Goal: Transaction & Acquisition: Book appointment/travel/reservation

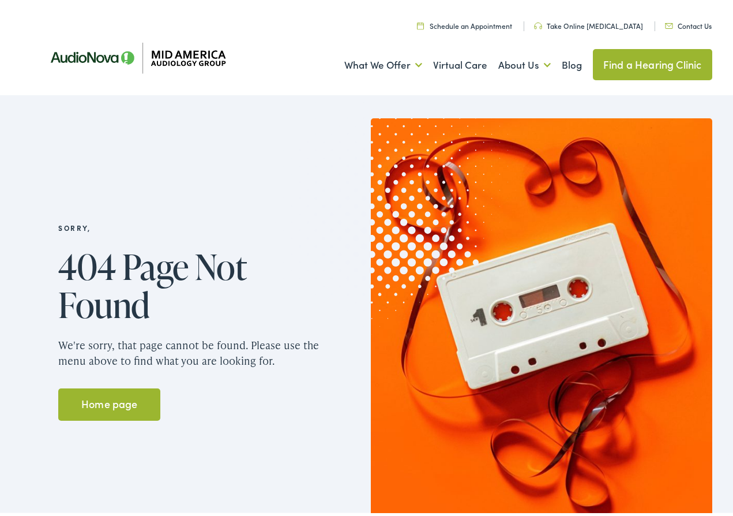
click at [654, 63] on link "Find a Hearing Clinic" at bounding box center [652, 61] width 119 height 31
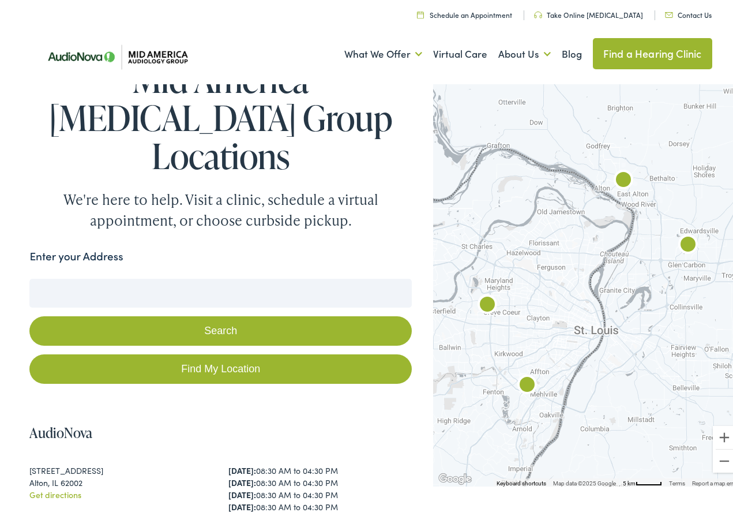
click at [87, 276] on input "Enter your Address" at bounding box center [220, 290] width 383 height 29
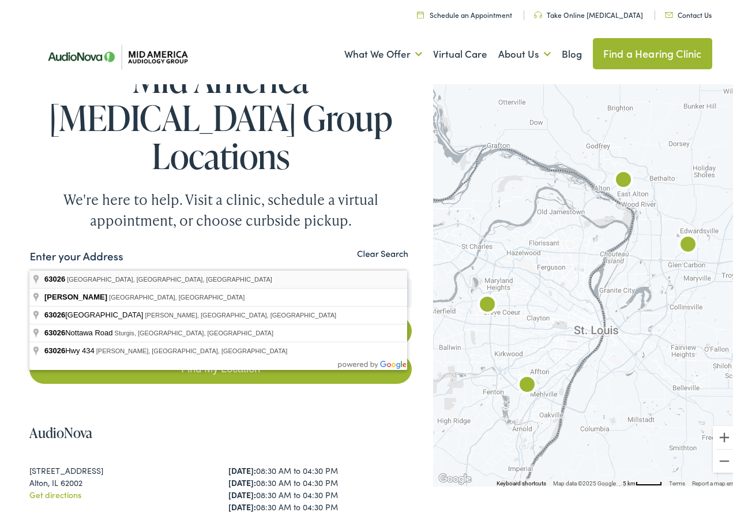
type input "Fenton, MO 63026, USA"
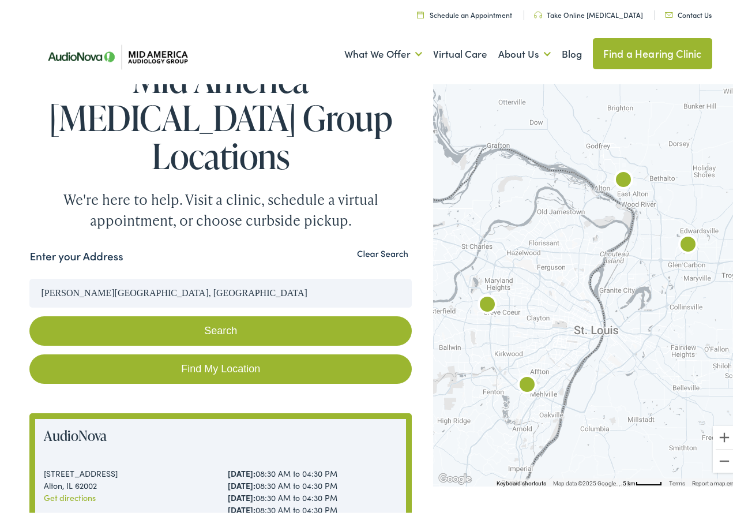
click at [170, 313] on button "Search" at bounding box center [220, 327] width 383 height 29
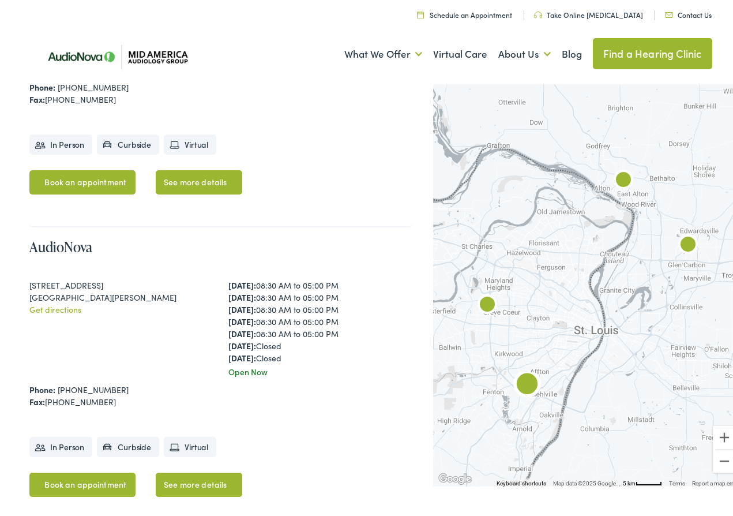
scroll to position [1096, 0]
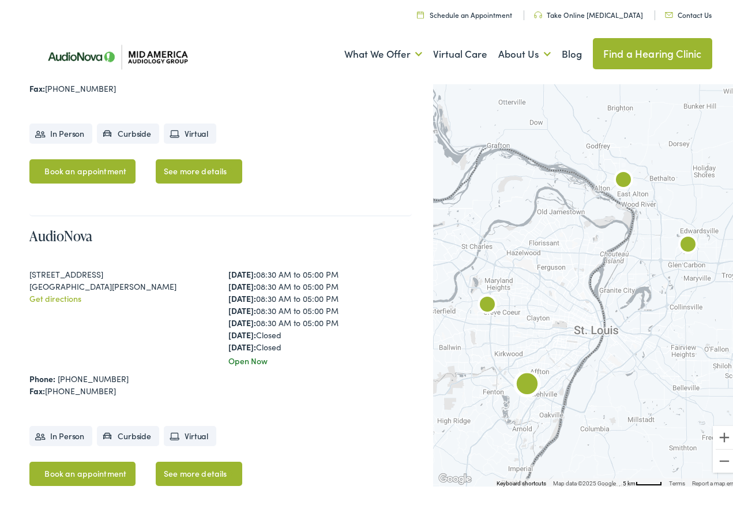
click at [83, 459] on link "Book an appointment" at bounding box center [82, 471] width 106 height 24
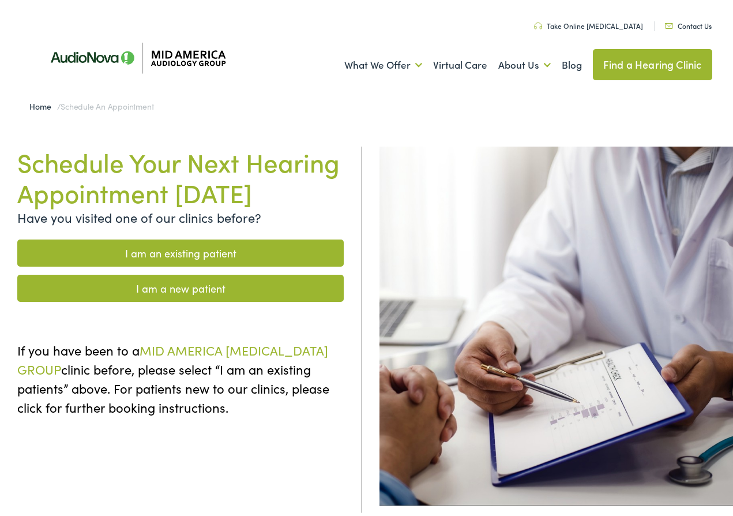
click at [184, 264] on link "I am an existing patient" at bounding box center [180, 250] width 327 height 27
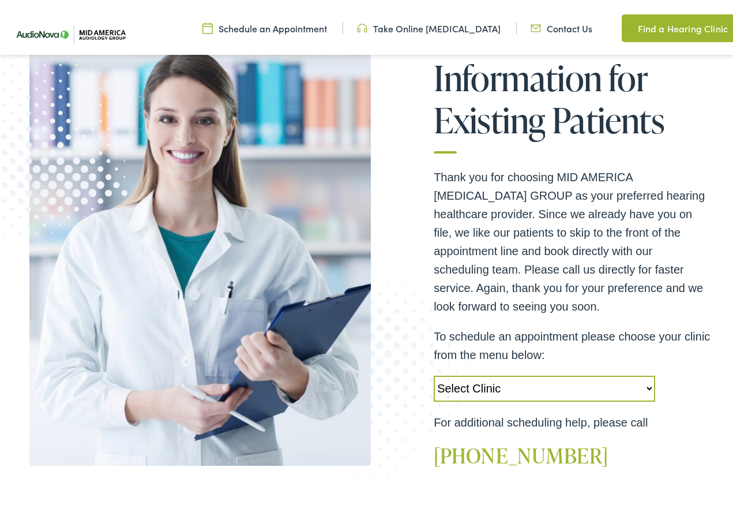
scroll to position [231, 0]
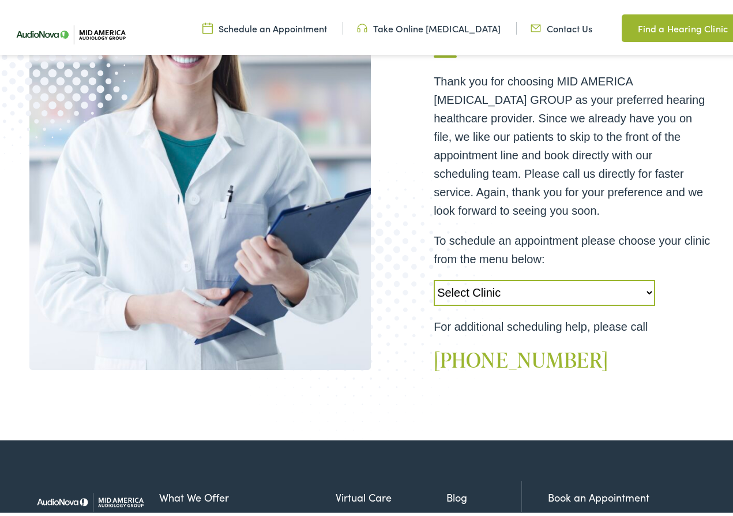
click at [530, 291] on select "Select Clinic Alton-IL-AudioNova 3511 College Ave Creve Coeur-MO-AudioNova 1235…" at bounding box center [545, 290] width 222 height 26
select select "https://midamerica.alpacaaudiology.com/locations/st-louis-mo/"
click at [434, 277] on select "Select Clinic Alton-IL-AudioNova 3511 College Ave Creve Coeur-MO-AudioNova 1235…" at bounding box center [545, 290] width 222 height 26
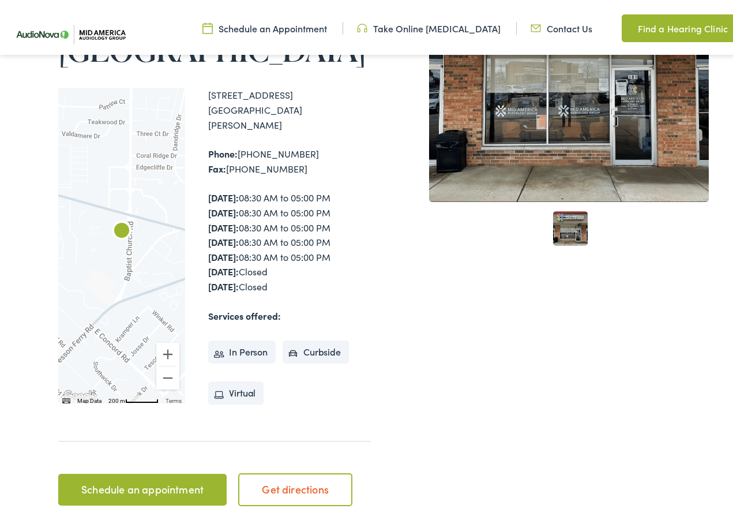
scroll to position [231, 0]
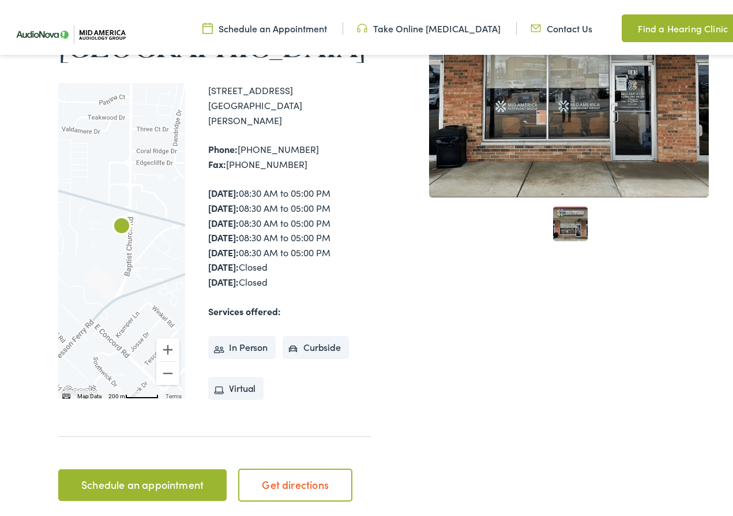
click at [145, 468] on link "Schedule an appointment" at bounding box center [142, 482] width 168 height 32
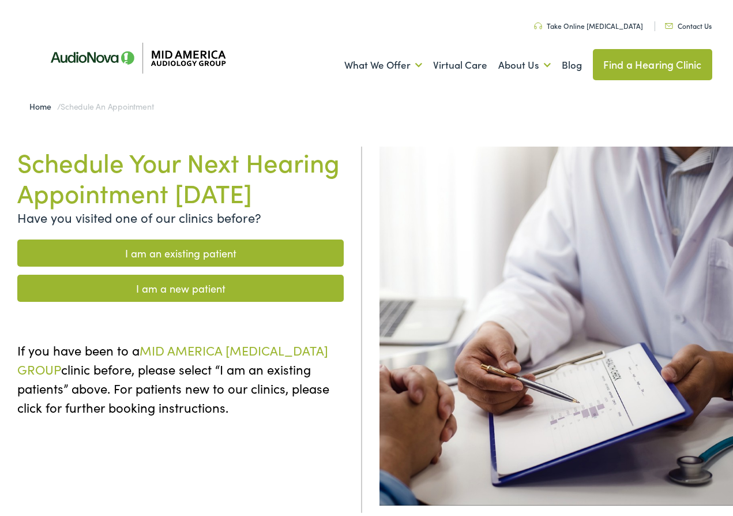
click at [159, 264] on link "I am an existing patient" at bounding box center [180, 250] width 327 height 27
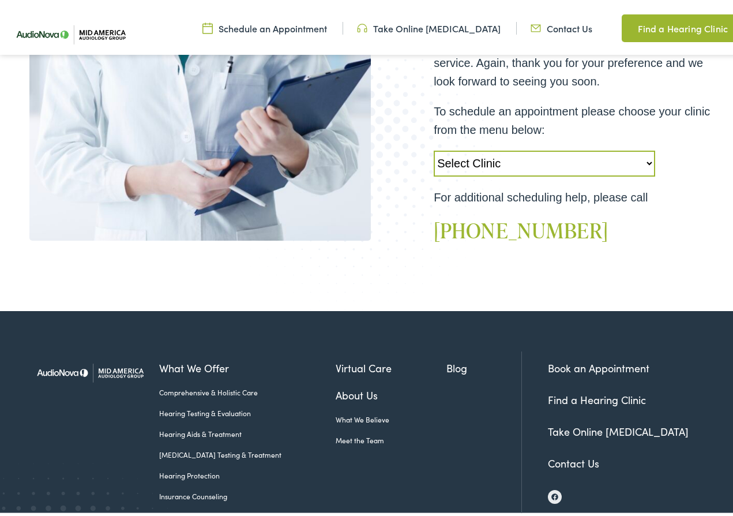
scroll to position [404, 0]
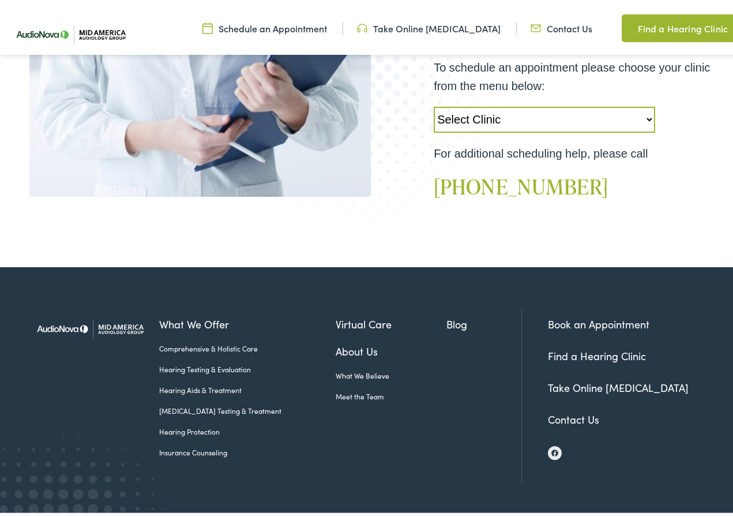
click at [620, 121] on select "Select Clinic Alton-IL-AudioNova 3511 College Ave Creve Coeur-MO-AudioNova 1235…" at bounding box center [545, 117] width 222 height 26
select select "https://midamerica.alpacaaudiology.com/locations/st-louis-mo/"
click at [434, 104] on select "Select Clinic Alton-IL-AudioNova 3511 College Ave Creve Coeur-MO-AudioNova 1235…" at bounding box center [545, 117] width 222 height 26
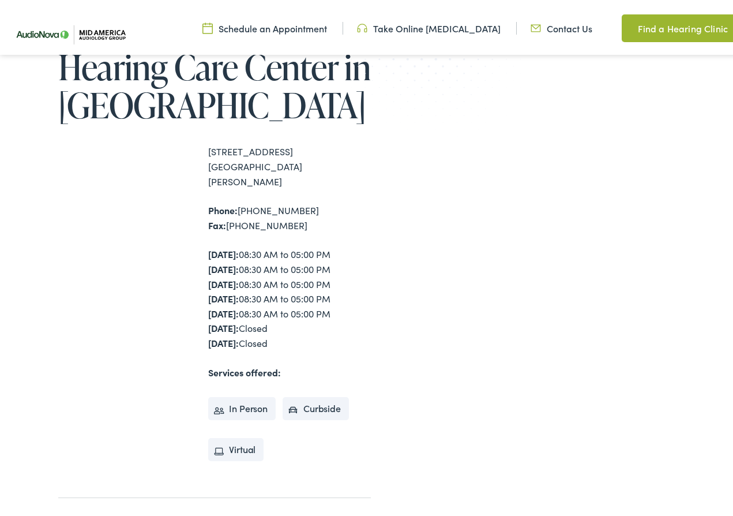
scroll to position [173, 0]
